Goal: Check status: Check status

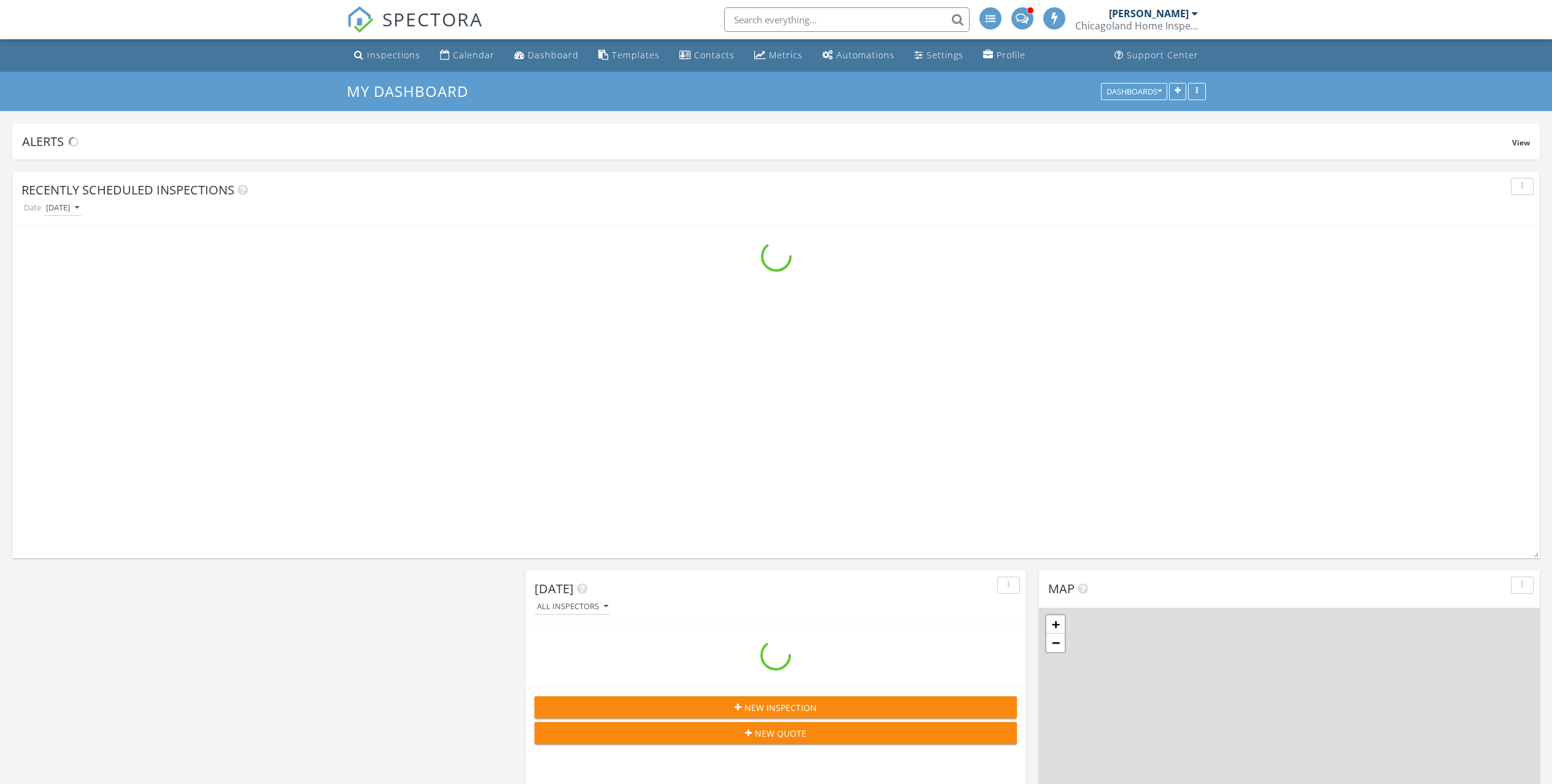
scroll to position [2364, 1571]
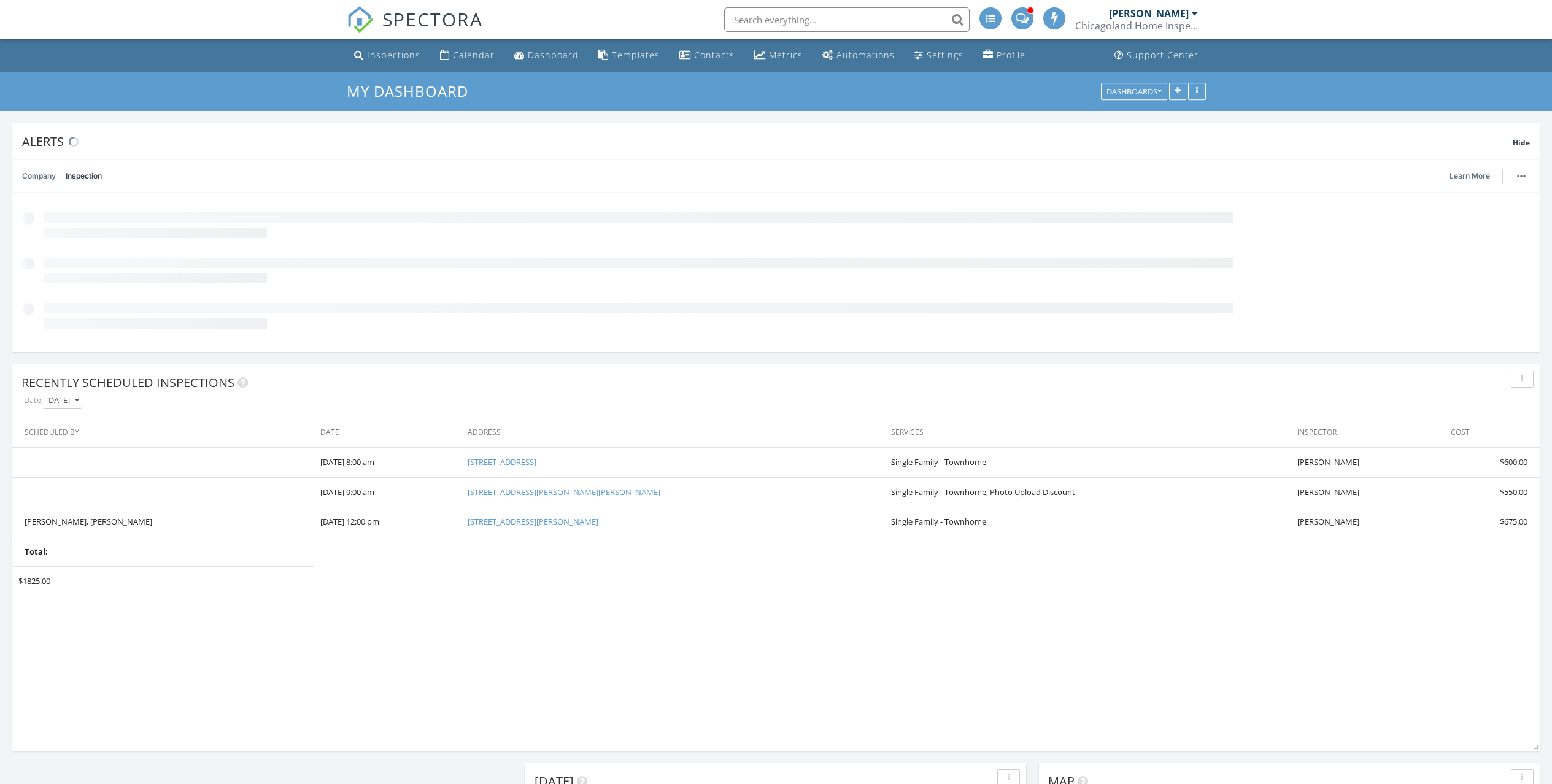
click at [827, 23] on input "text" at bounding box center [847, 19] width 245 height 25
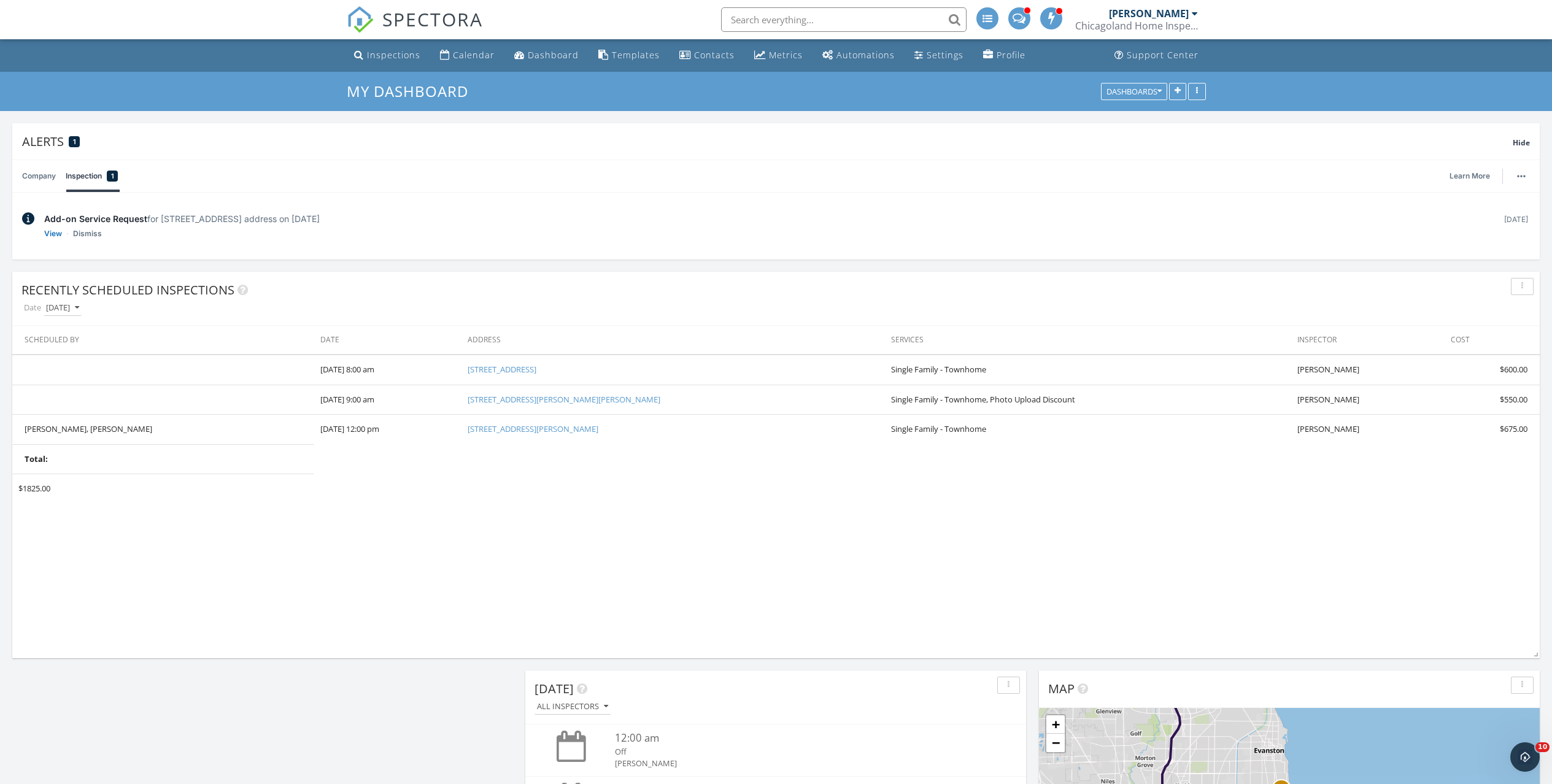
scroll to position [0, 0]
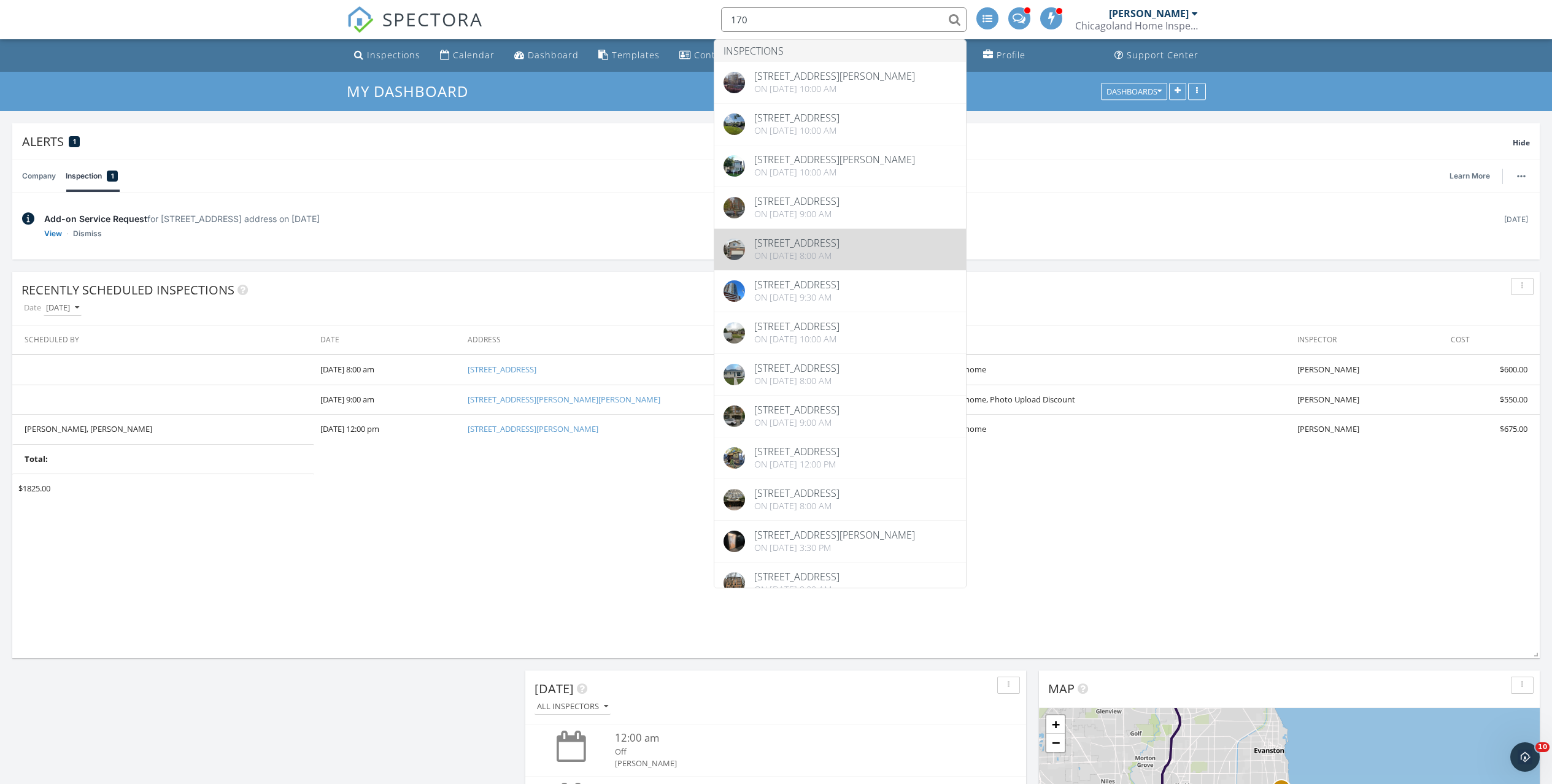
type input "170"
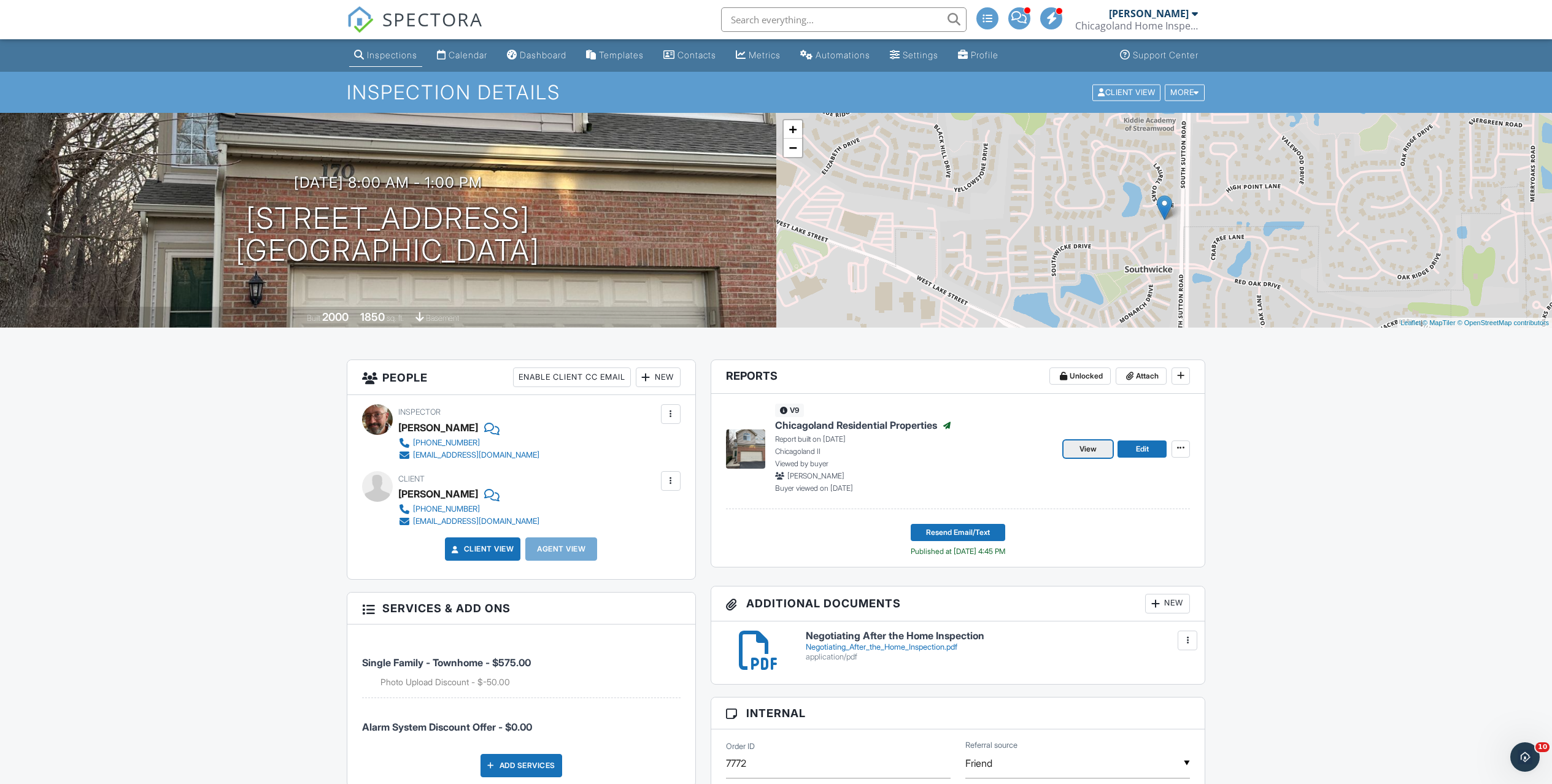
click at [1087, 452] on span "View" at bounding box center [1088, 449] width 17 height 12
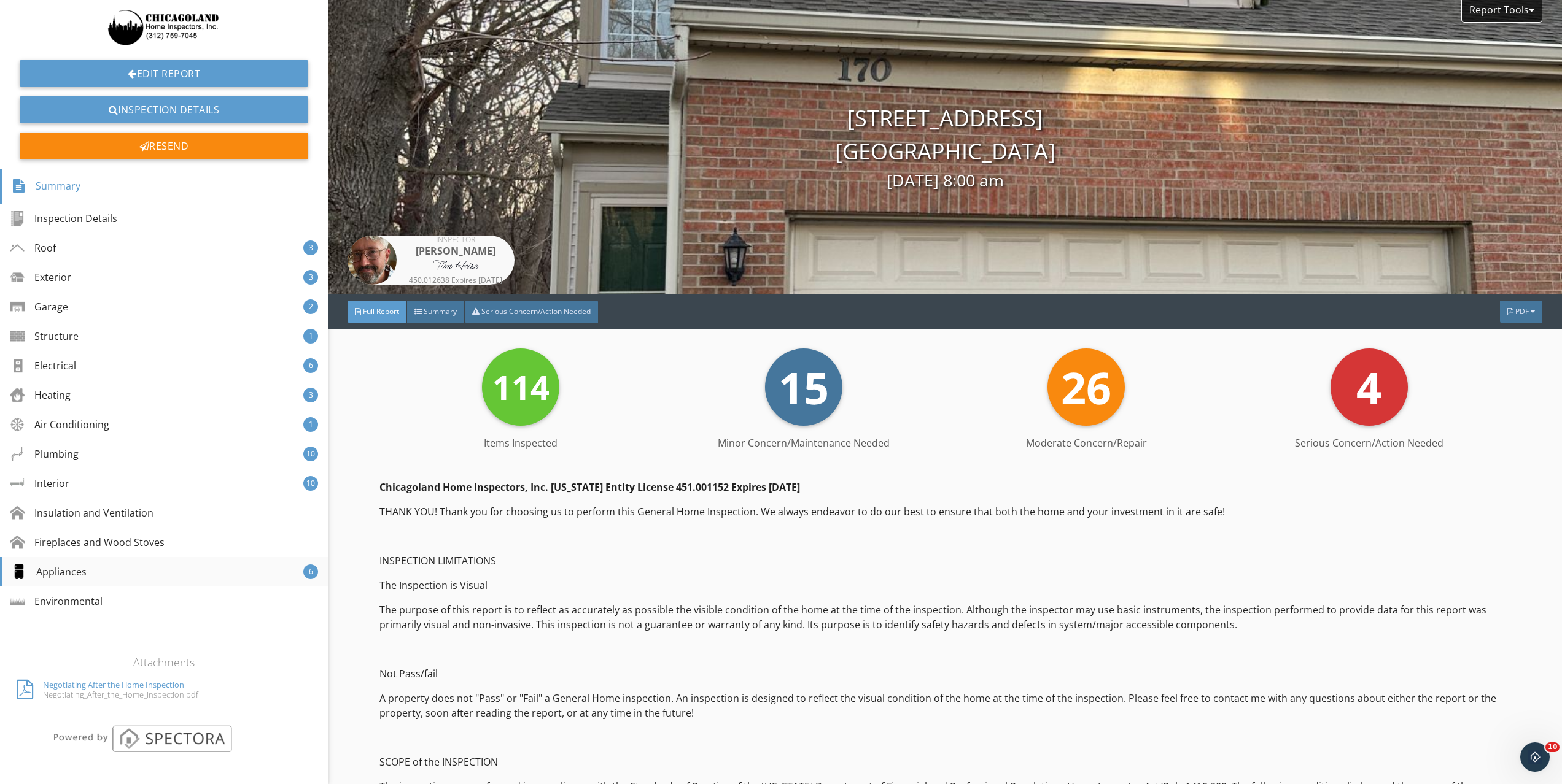
click at [134, 569] on div "Appliances 6" at bounding box center [164, 572] width 328 height 30
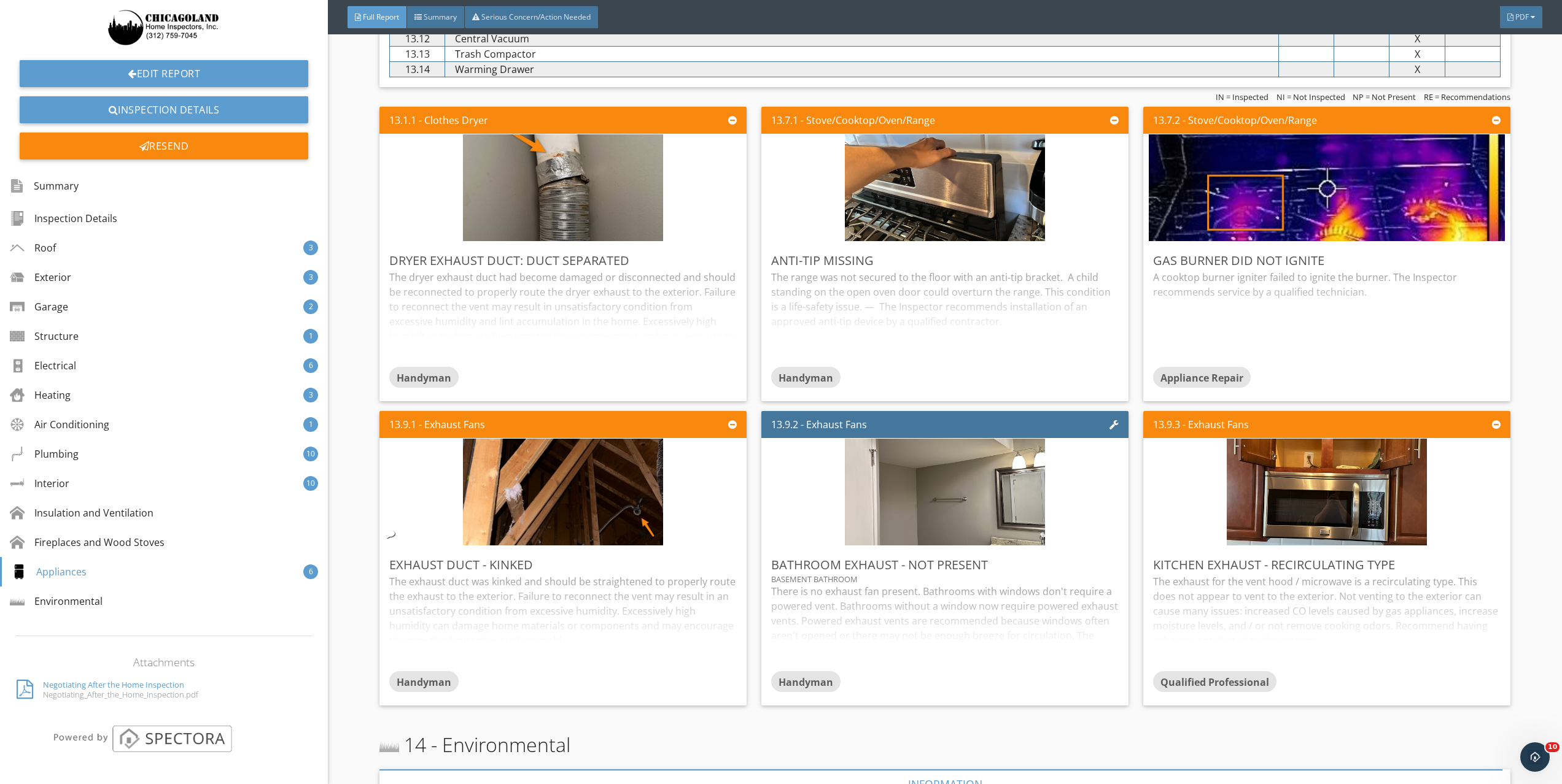
scroll to position [9526, 0]
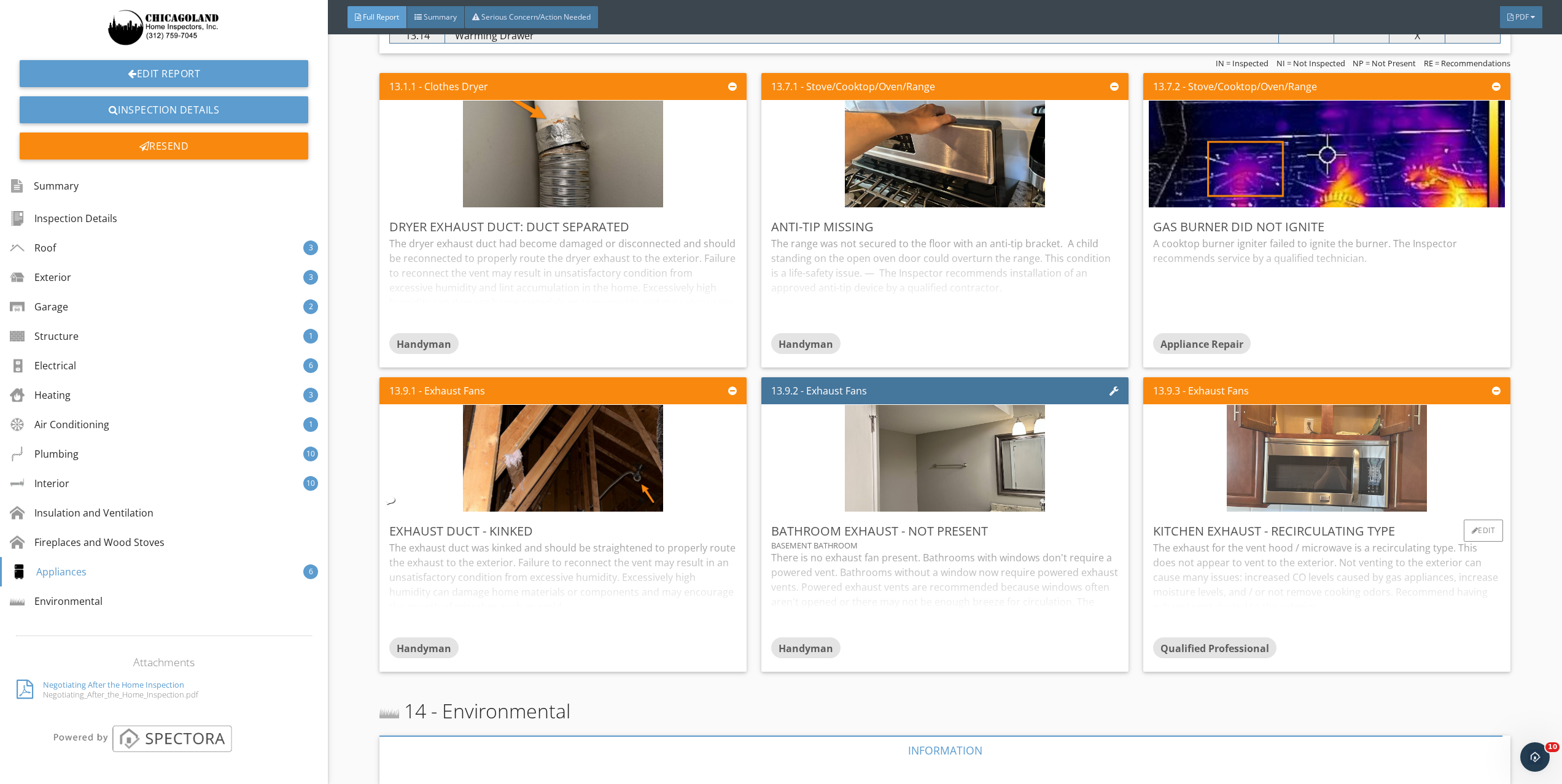
click at [1310, 479] on img at bounding box center [1326, 459] width 200 height 267
